Goal: Check status: Check status

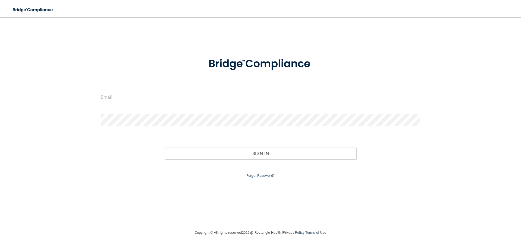
click at [156, 97] on input "email" at bounding box center [260, 97] width 319 height 12
type input "[EMAIL_ADDRESS][DOMAIN_NAME]"
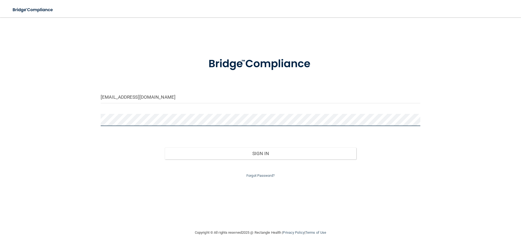
click at [165, 148] on button "Sign In" at bounding box center [261, 154] width 192 height 12
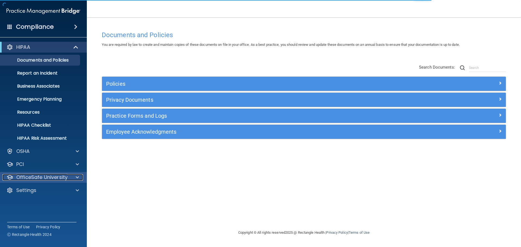
click at [75, 176] on div at bounding box center [77, 177] width 14 height 7
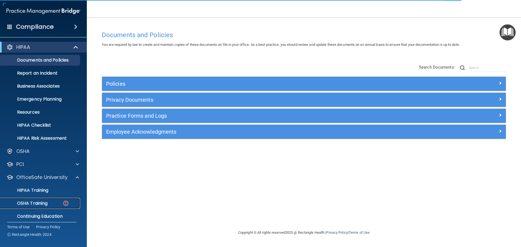
click at [47, 203] on p "OSHA Training" at bounding box center [26, 203] width 44 height 5
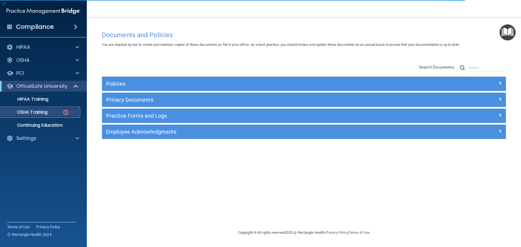
click at [53, 111] on div "OSHA Training" at bounding box center [41, 112] width 74 height 5
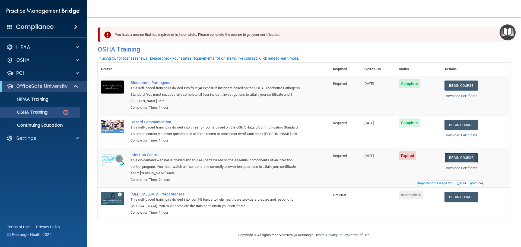
click at [467, 163] on link "Begin Course" at bounding box center [460, 158] width 33 height 10
click at [60, 121] on link "Continuing Education" at bounding box center [37, 125] width 85 height 11
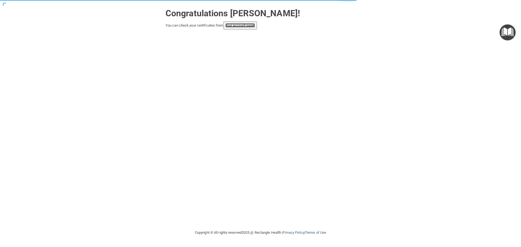
click at [243, 25] on link "your account page!" at bounding box center [240, 25] width 30 height 4
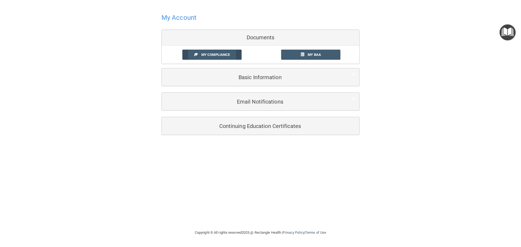
click at [231, 55] on link "My Compliance" at bounding box center [211, 55] width 59 height 10
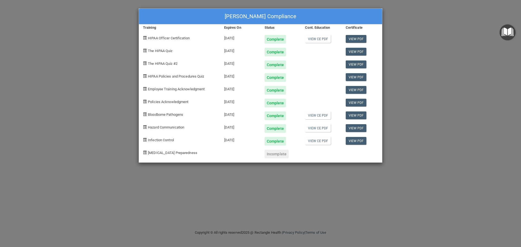
click at [426, 88] on div "Kirsten Dutton's Compliance Training Expires On Status Cont. Education Certific…" at bounding box center [260, 123] width 521 height 247
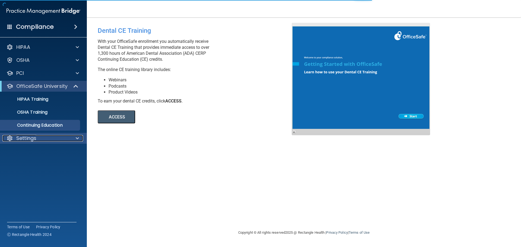
click at [76, 137] on span at bounding box center [77, 138] width 3 height 7
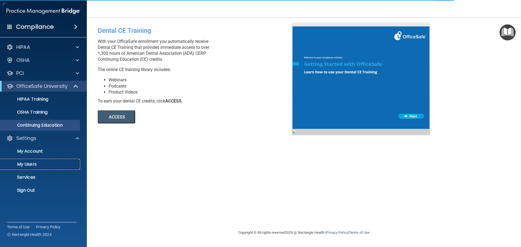
click at [64, 162] on p "My Users" at bounding box center [41, 164] width 74 height 5
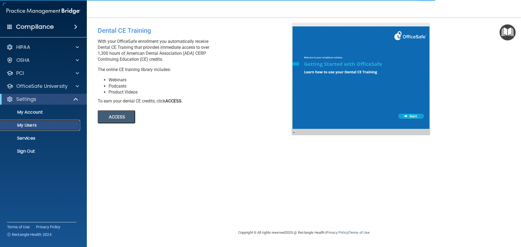
click at [57, 126] on p "My Users" at bounding box center [41, 125] width 74 height 5
select select "20"
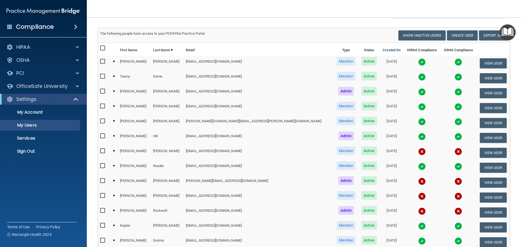
scroll to position [54, 0]
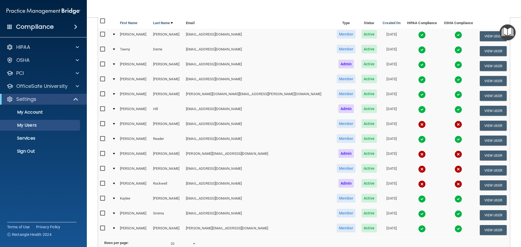
click at [454, 126] on img at bounding box center [458, 125] width 8 height 8
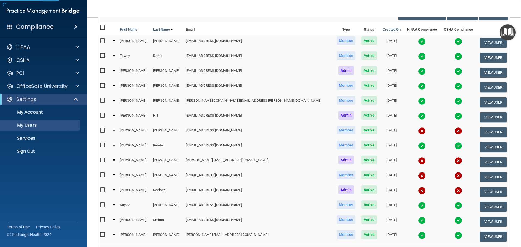
click at [454, 129] on img at bounding box center [458, 131] width 8 height 8
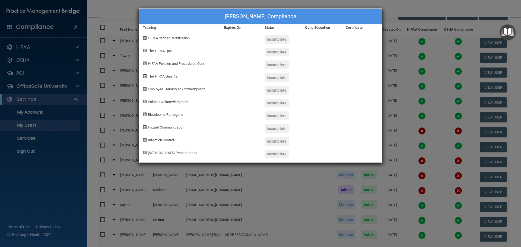
click at [412, 98] on div "Sarah Hulett's Compliance Training Expires On Status Cont. Education Certificat…" at bounding box center [260, 123] width 521 height 247
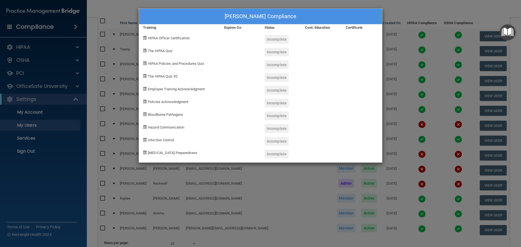
click at [391, 117] on div "Sarah Hulett's Compliance Training Expires On Status Cont. Education Certificat…" at bounding box center [260, 123] width 521 height 247
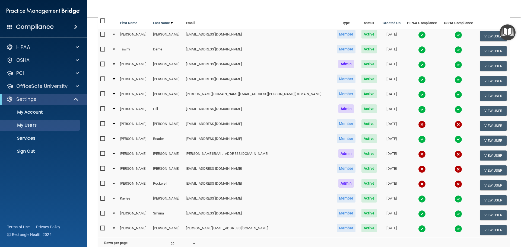
click at [418, 110] on img at bounding box center [422, 110] width 8 height 8
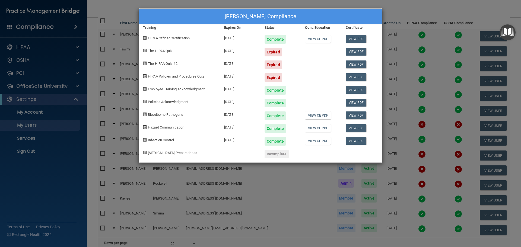
click at [402, 112] on div "Marcie Hill's Compliance Training Expires On Status Cont. Education Certificate…" at bounding box center [260, 123] width 521 height 247
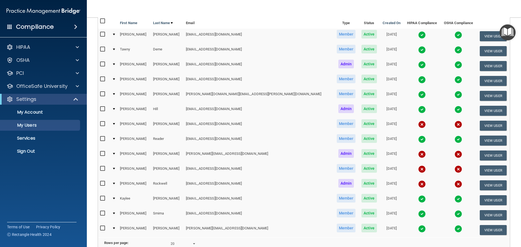
click at [418, 183] on img at bounding box center [422, 184] width 8 height 8
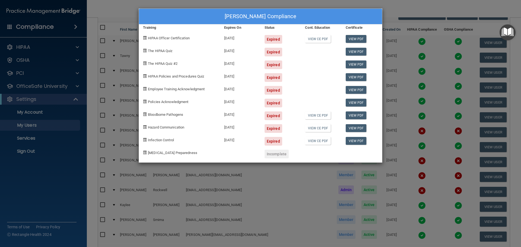
click at [419, 148] on div "Sean Rockwell's Compliance Training Expires On Status Cont. Education Certifica…" at bounding box center [260, 123] width 521 height 247
